Goal: Task Accomplishment & Management: Manage account settings

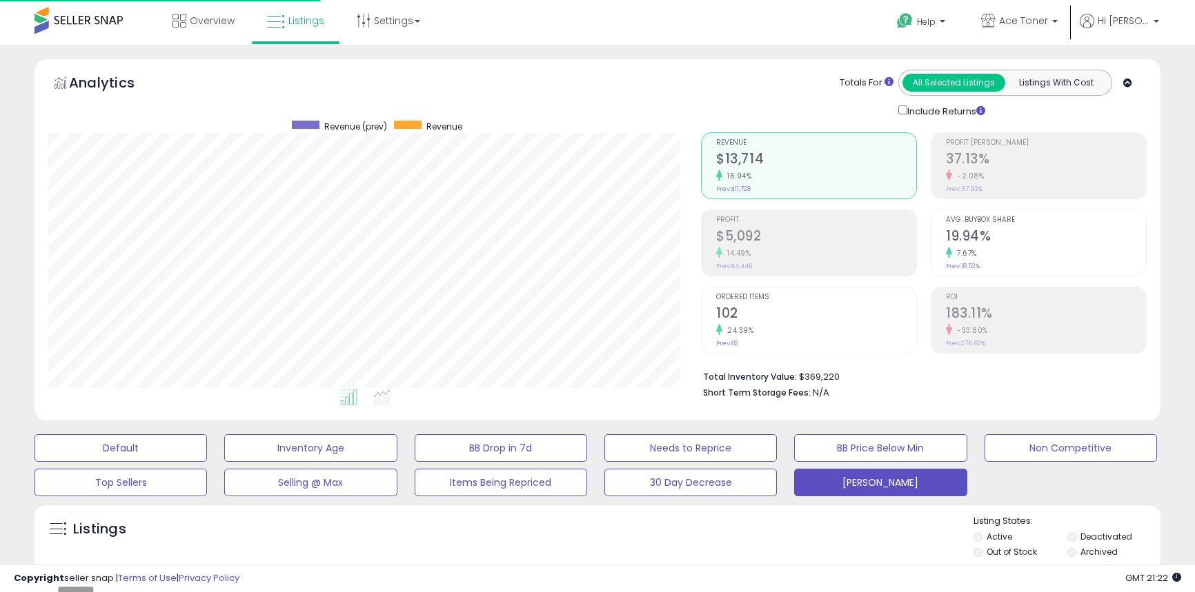
select select "*********"
select select "**********"
select select "**"
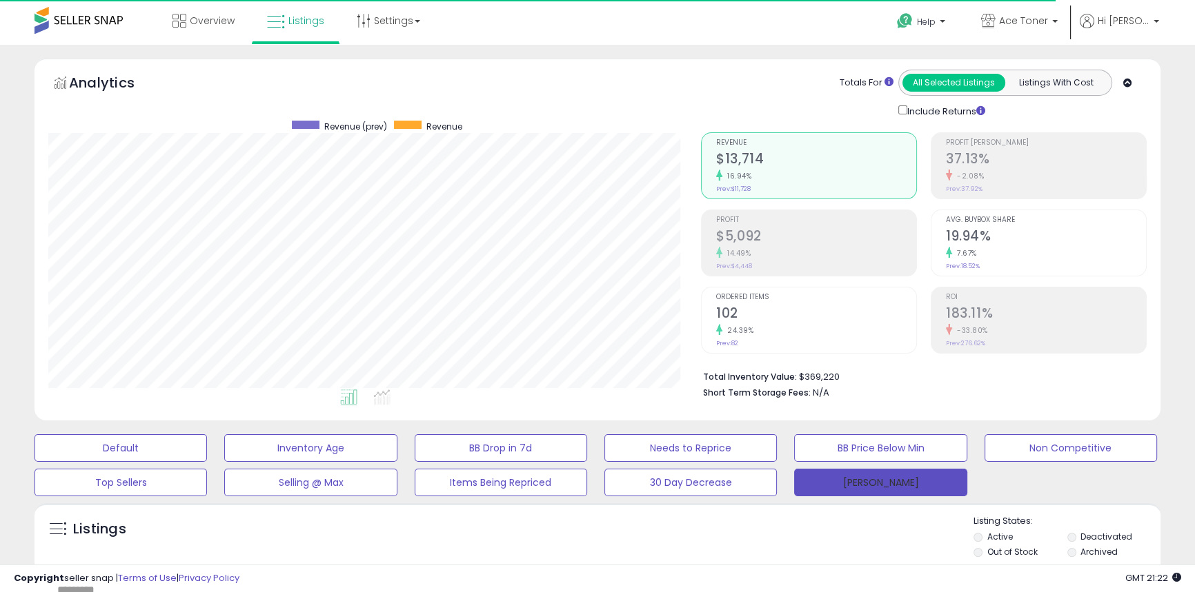
click at [905, 483] on button "[PERSON_NAME]" at bounding box center [880, 483] width 172 height 28
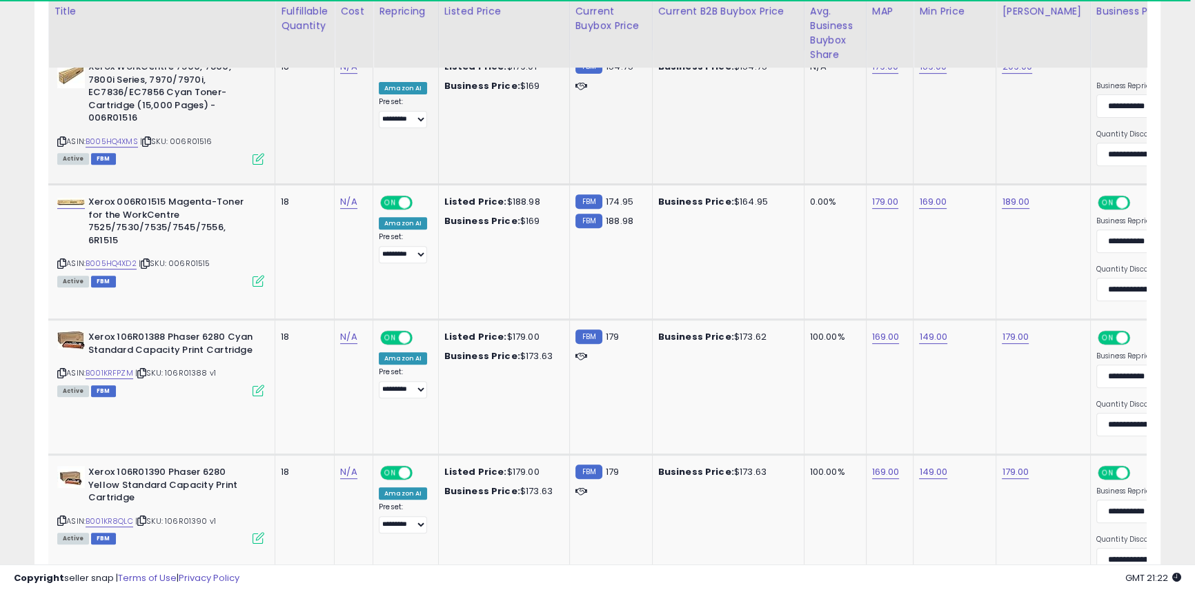
scroll to position [689, 0]
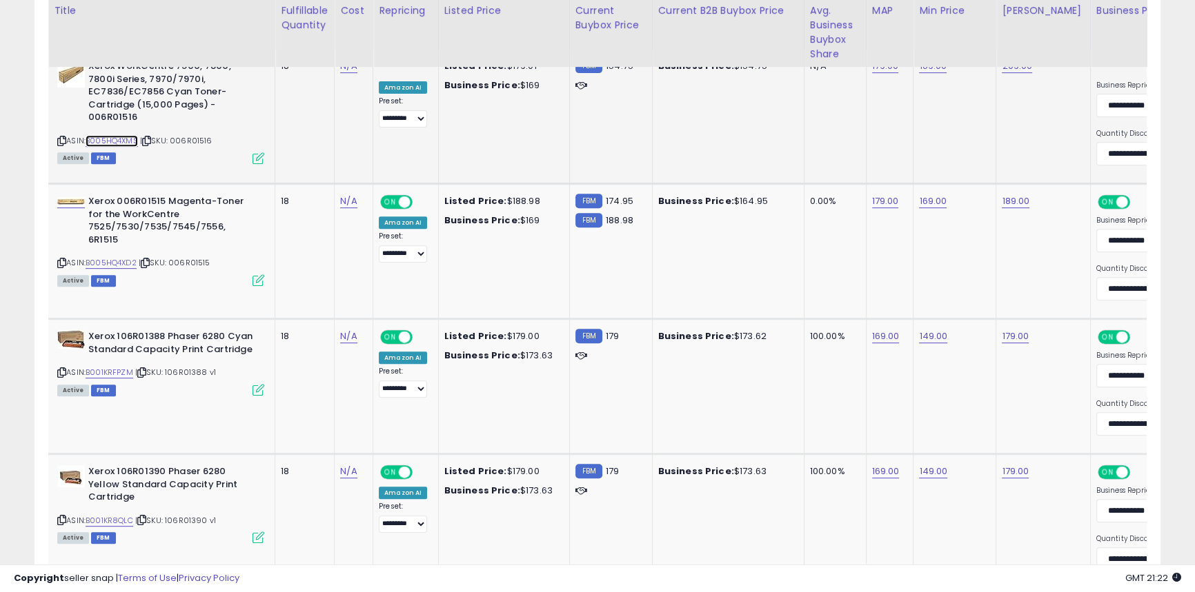
click at [123, 135] on link "B005HQ4XMS" at bounding box center [112, 141] width 52 height 12
click at [114, 257] on link "B005HQ4XD2" at bounding box center [111, 263] width 51 height 12
click at [131, 372] on link "B001KRFPZM" at bounding box center [110, 373] width 48 height 12
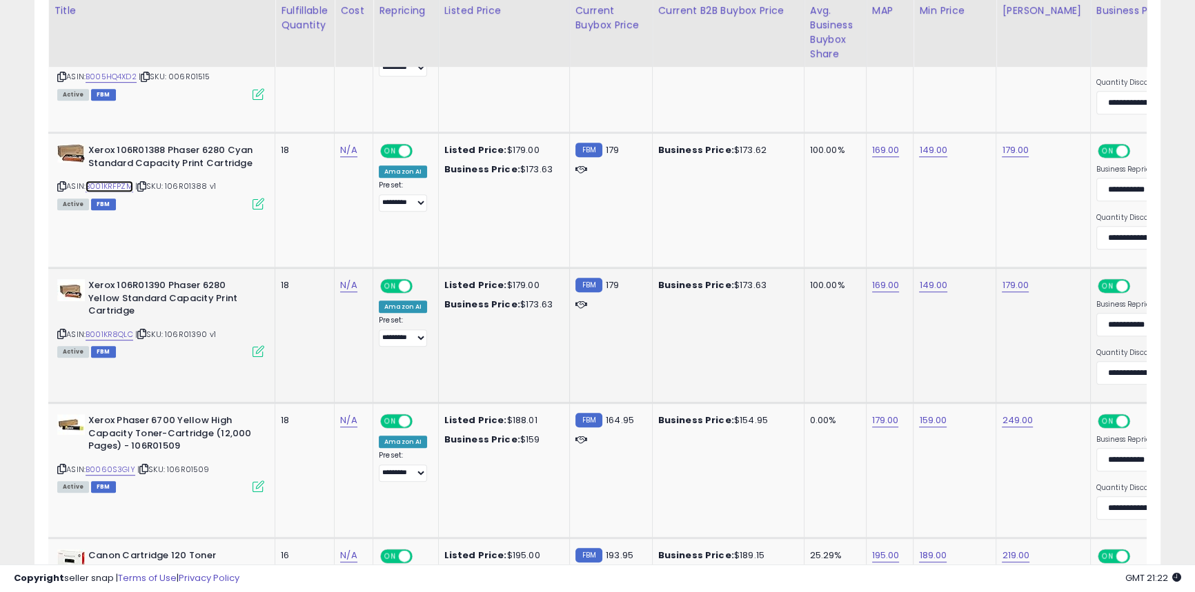
scroll to position [876, 0]
click at [117, 333] on link "B001KR8QLC" at bounding box center [110, 334] width 48 height 12
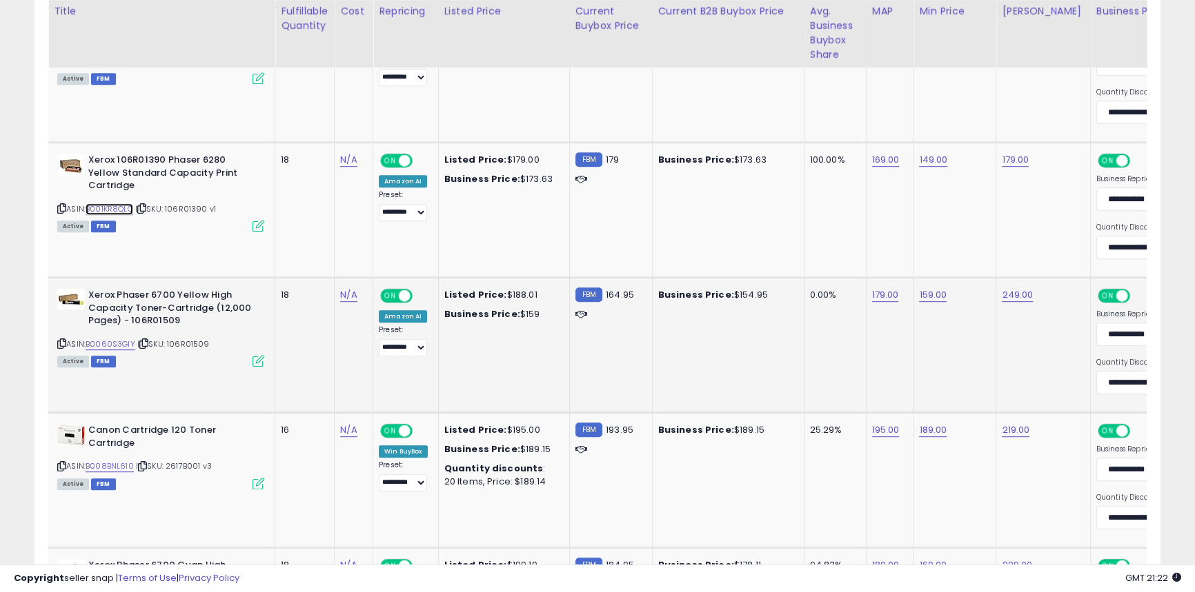
scroll to position [1001, 0]
click at [116, 342] on link "B0060S3GIY" at bounding box center [111, 344] width 50 height 12
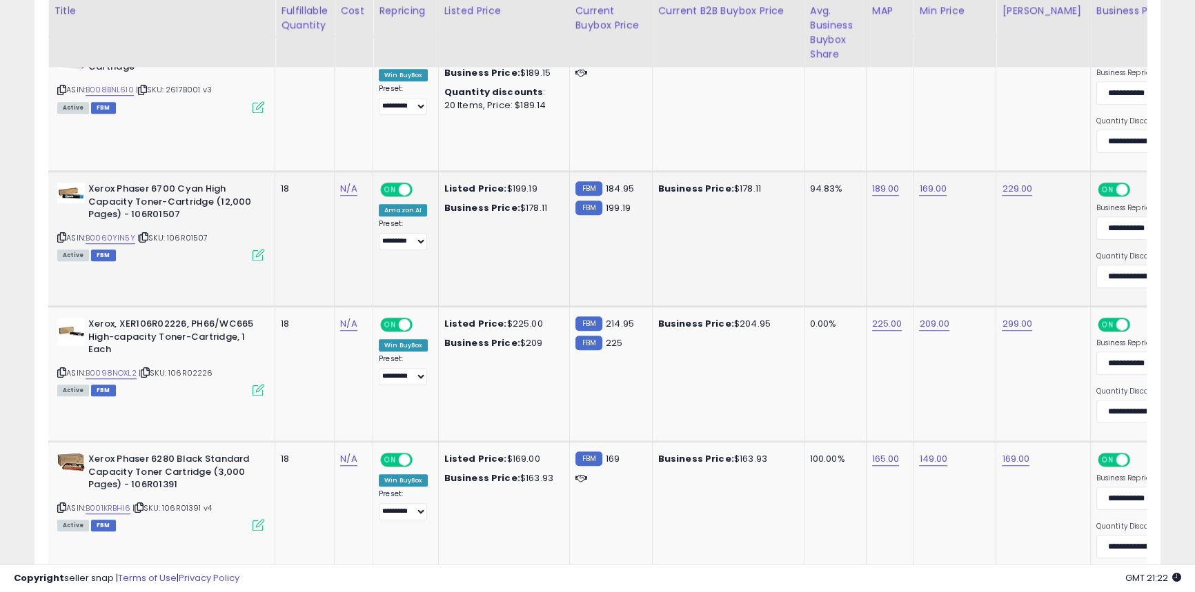
scroll to position [1378, 0]
click at [122, 239] on link "B0060YIN5Y" at bounding box center [111, 238] width 50 height 12
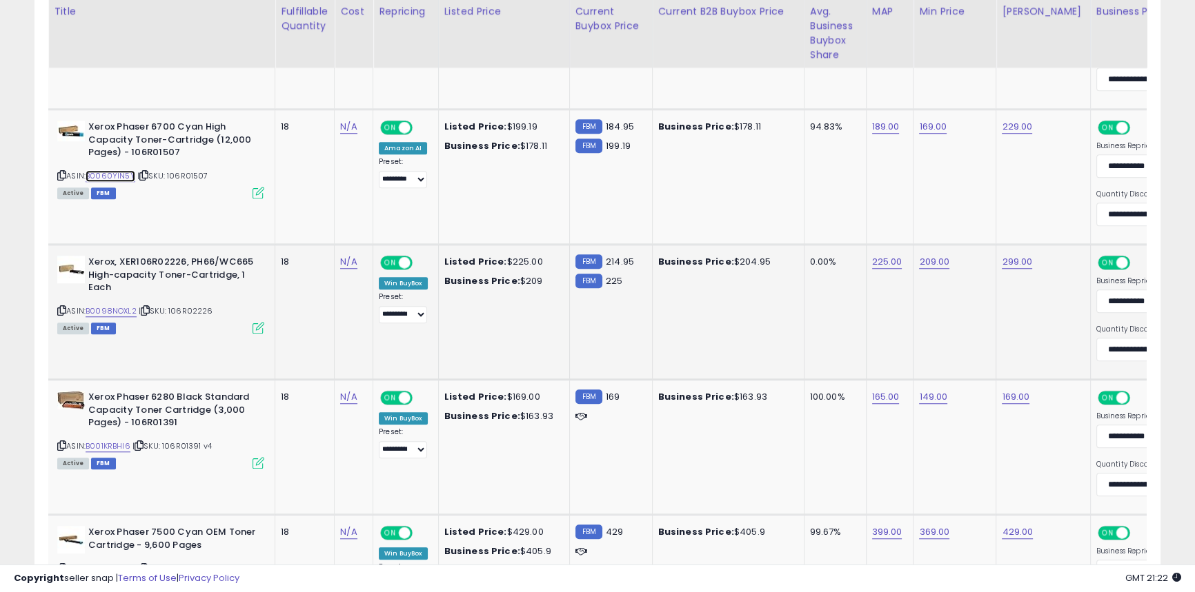
scroll to position [1440, 0]
click at [119, 307] on link "B0098NOXL2" at bounding box center [111, 311] width 51 height 12
click at [119, 445] on link "B001KRBHI6" at bounding box center [108, 446] width 45 height 12
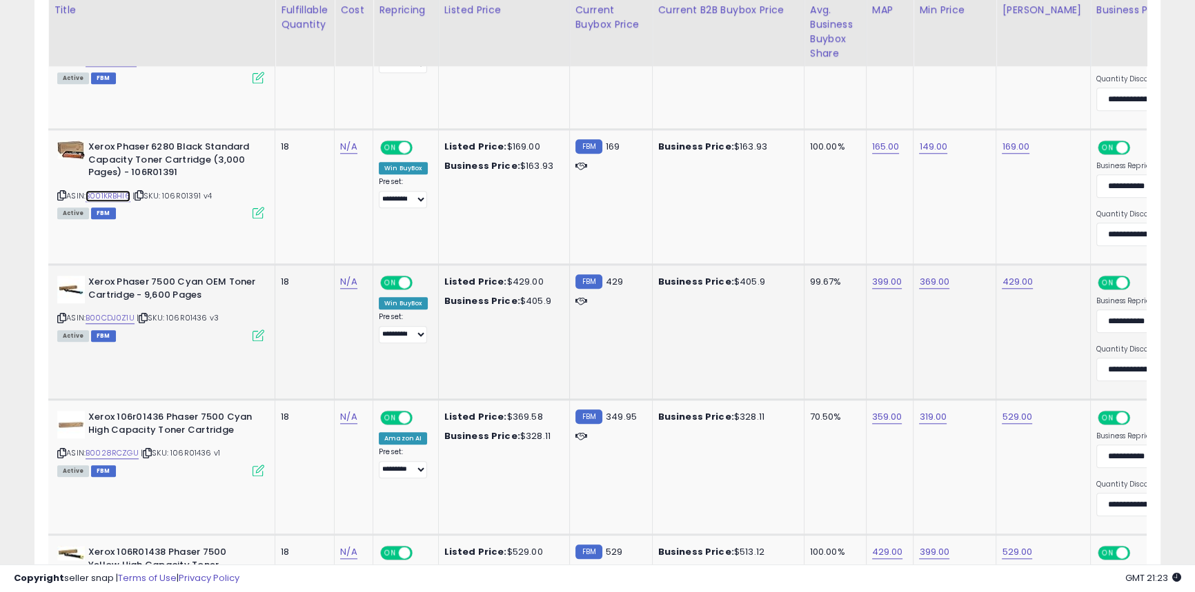
scroll to position [1690, 0]
click at [121, 314] on link "B00CDJ0Z1U" at bounding box center [110, 318] width 49 height 12
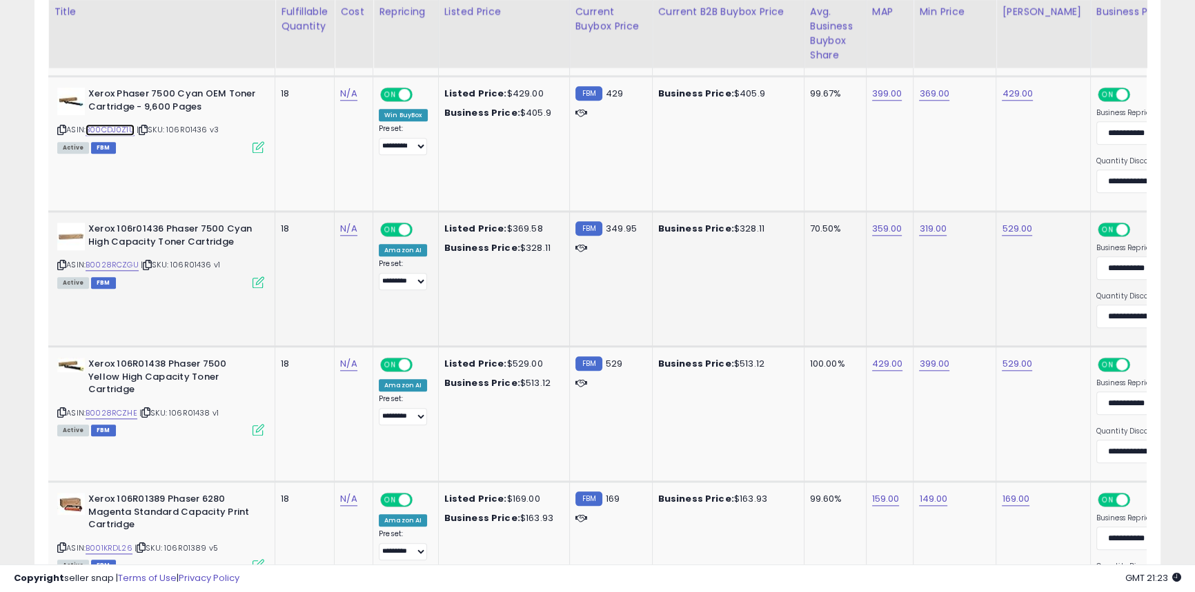
scroll to position [1879, 0]
click at [112, 265] on link "B0028RCZGU" at bounding box center [112, 265] width 53 height 12
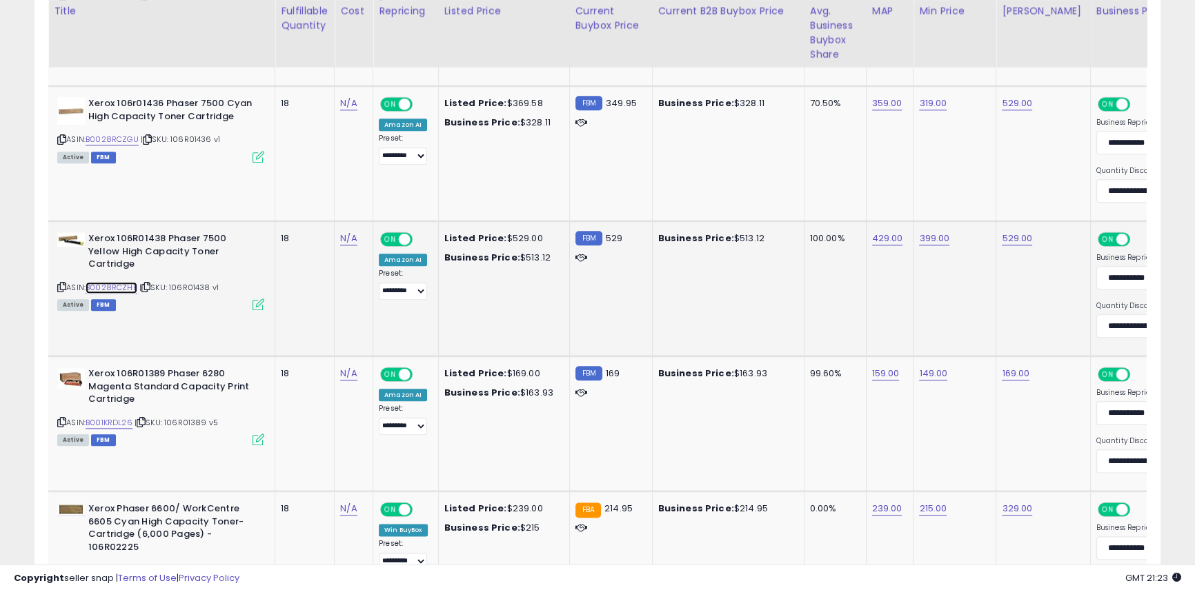
click at [116, 286] on link "B0028RCZHE" at bounding box center [112, 288] width 52 height 12
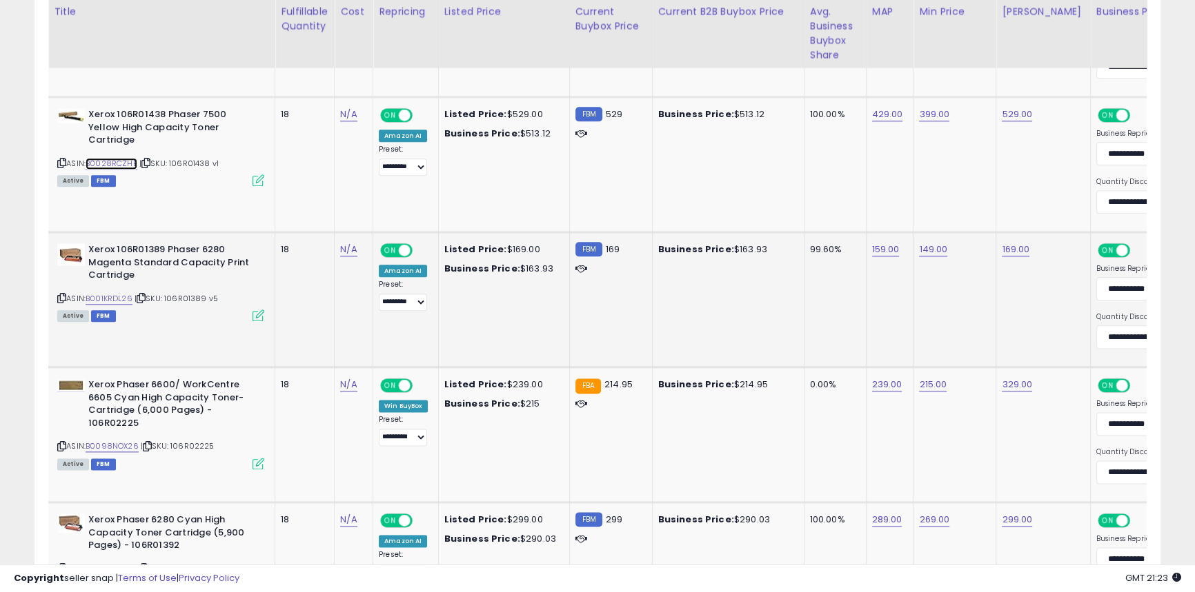
scroll to position [2128, 0]
click at [122, 448] on link "B0098NOX26" at bounding box center [112, 446] width 53 height 12
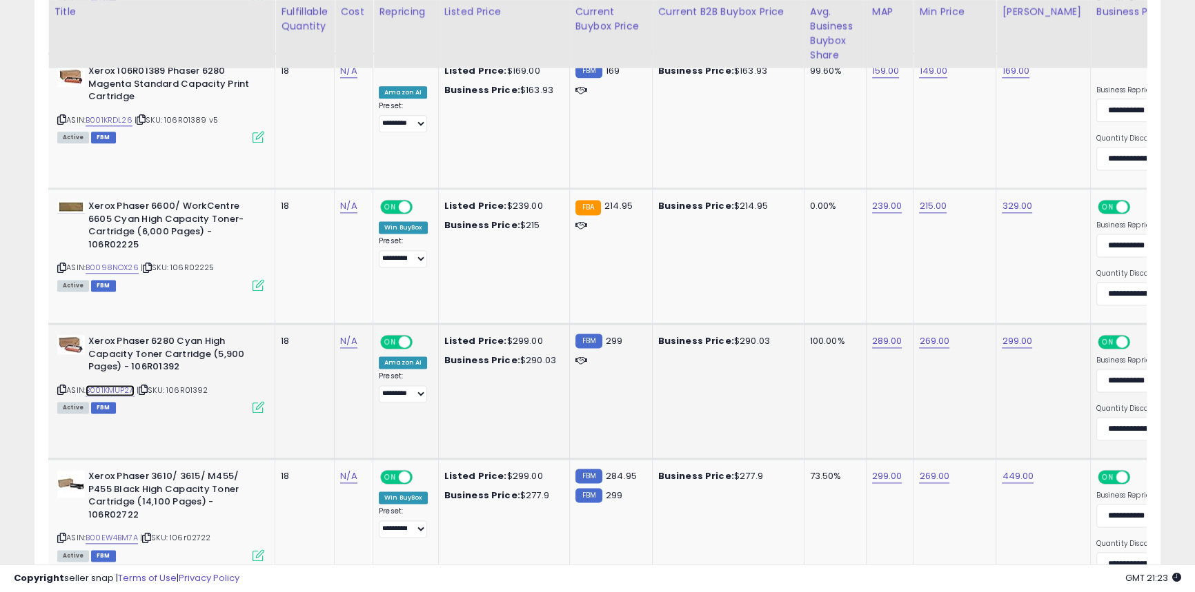
scroll to position [2308, 0]
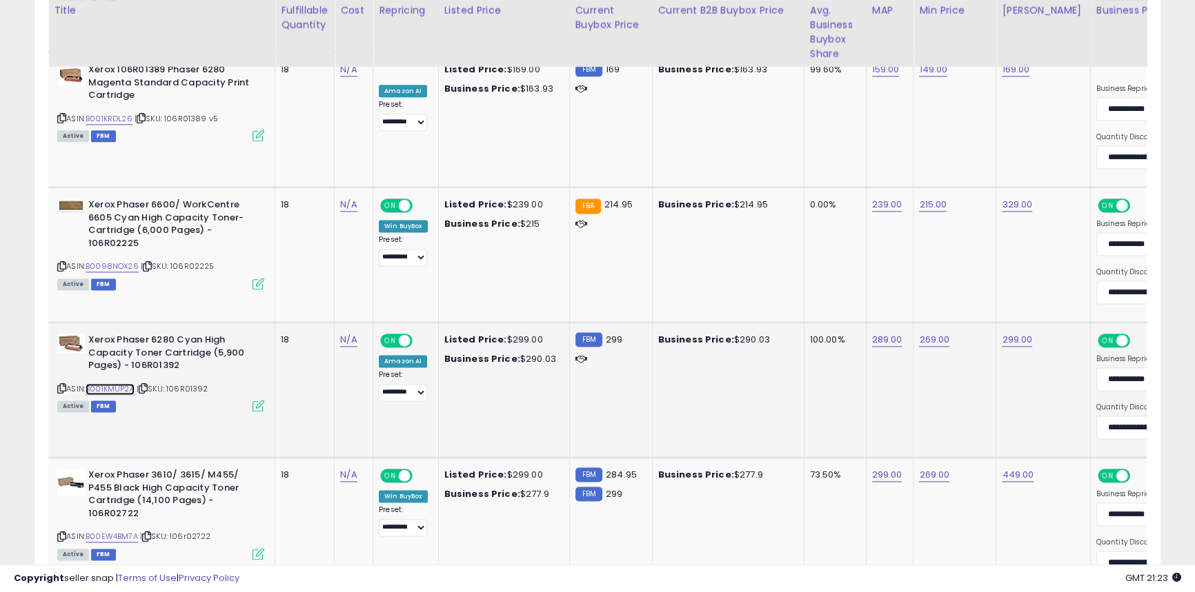
click at [117, 390] on link "B001KMUP2A" at bounding box center [110, 389] width 49 height 12
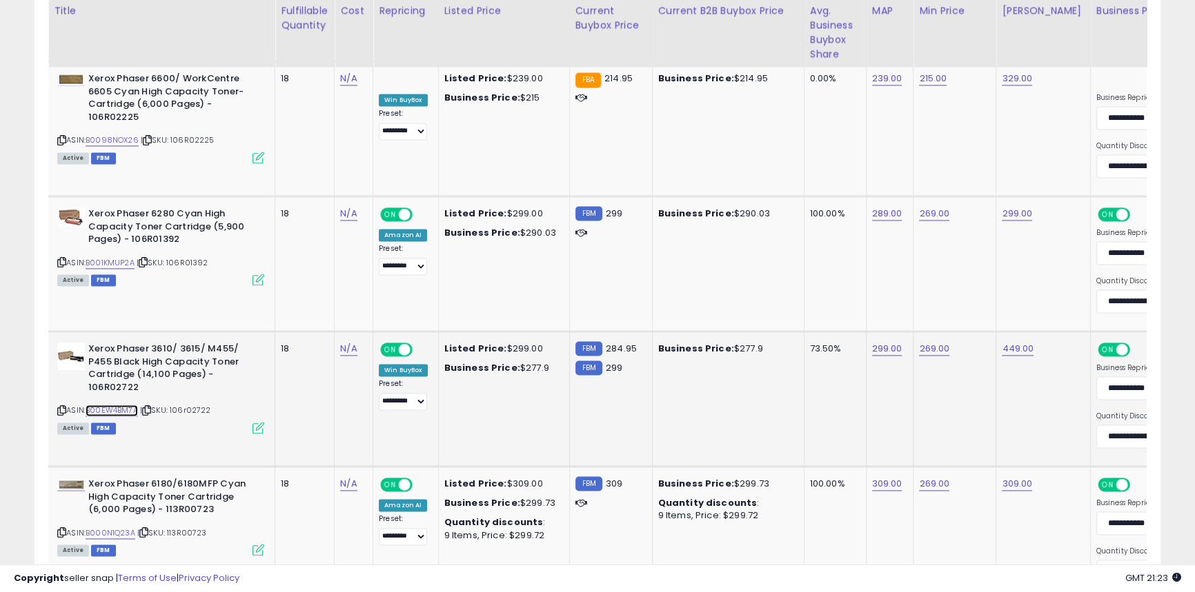
scroll to position [2435, 0]
click at [119, 409] on link "B00EW4BM7A" at bounding box center [112, 410] width 52 height 12
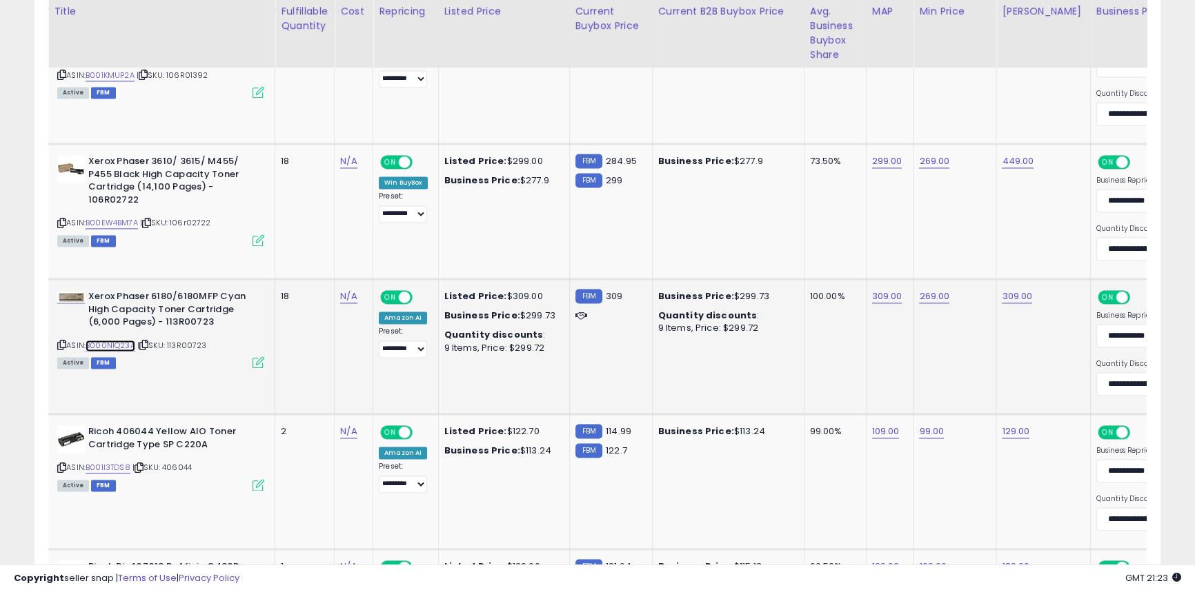
click at [118, 344] on link "B000N1Q23A" at bounding box center [111, 346] width 50 height 12
